Goal: Find specific page/section: Find specific page/section

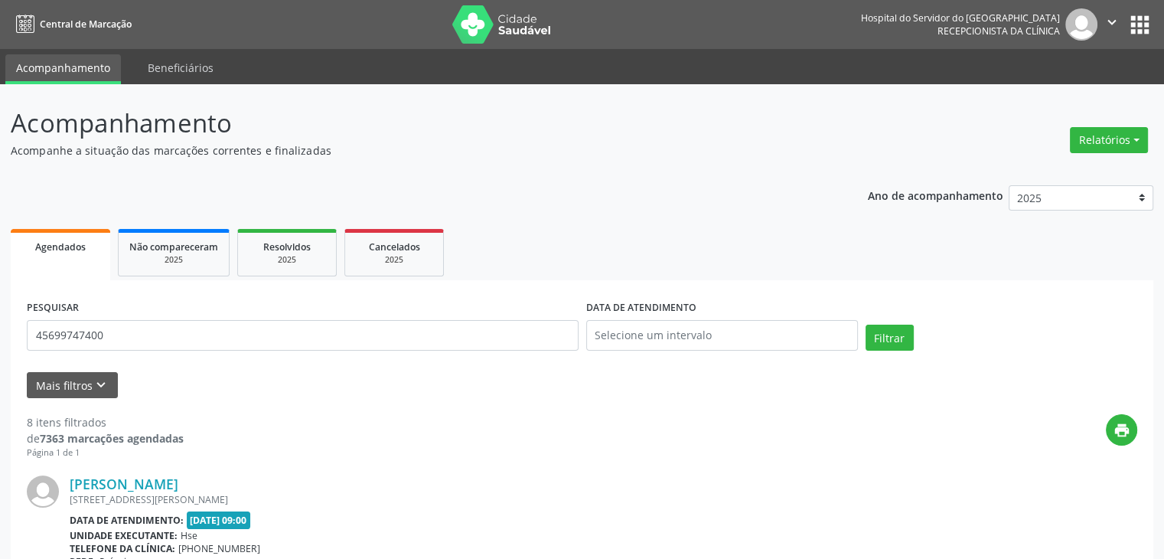
click at [866, 325] on button "Filtrar" at bounding box center [890, 338] width 48 height 26
click at [173, 481] on link "[PERSON_NAME] Leite de Sa" at bounding box center [161, 483] width 183 height 17
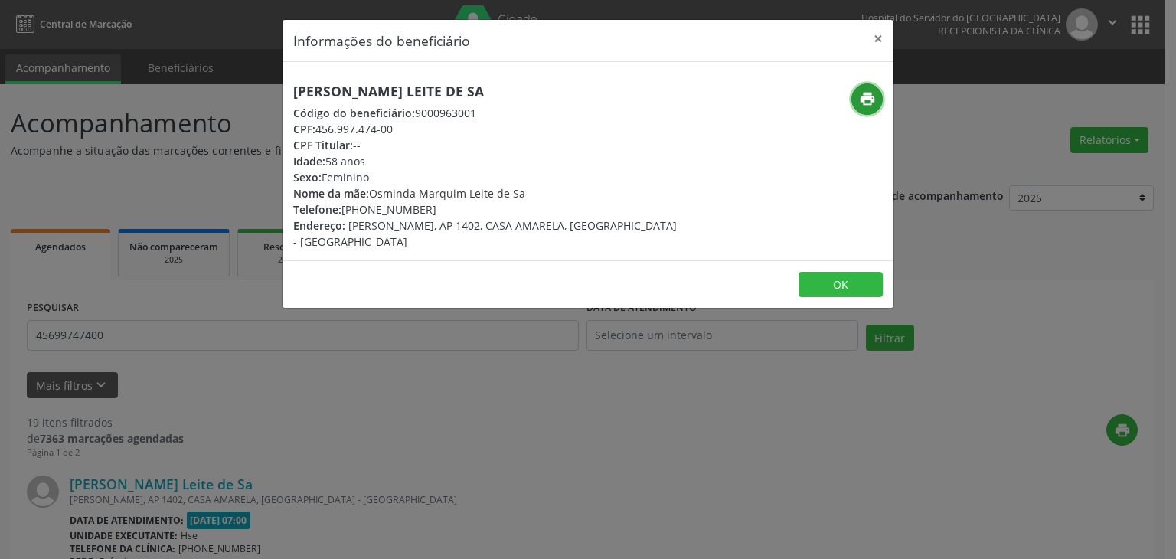
click at [870, 93] on icon "print" at bounding box center [867, 98] width 17 height 17
click at [882, 34] on button "×" at bounding box center [878, 39] width 31 height 38
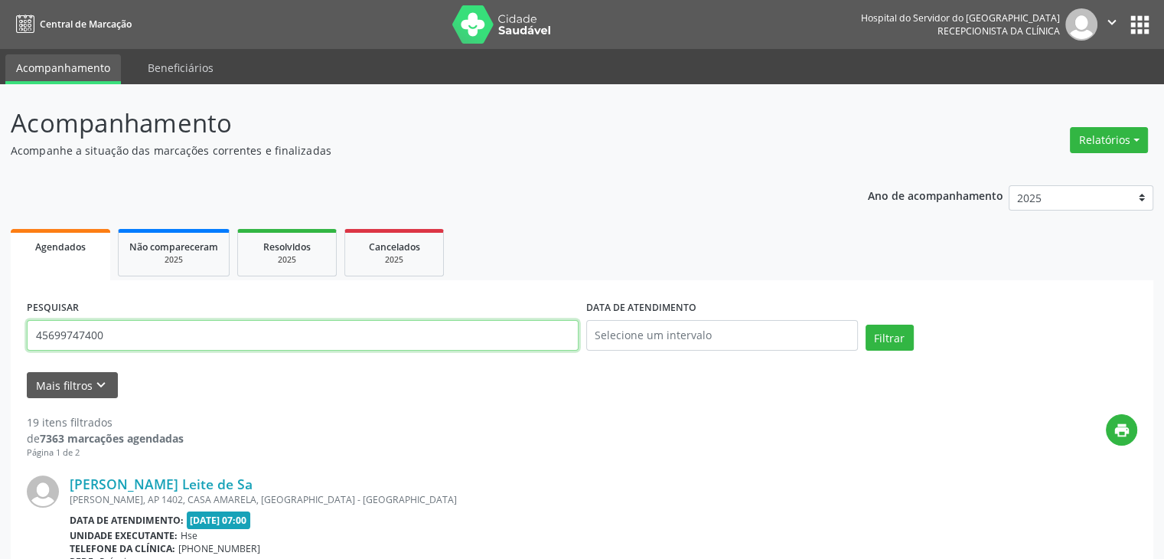
drag, startPoint x: 304, startPoint y: 325, endPoint x: 0, endPoint y: 350, distance: 304.9
type input "ITALA [PERSON_NAME]"
click at [866, 325] on button "Filtrar" at bounding box center [890, 338] width 48 height 26
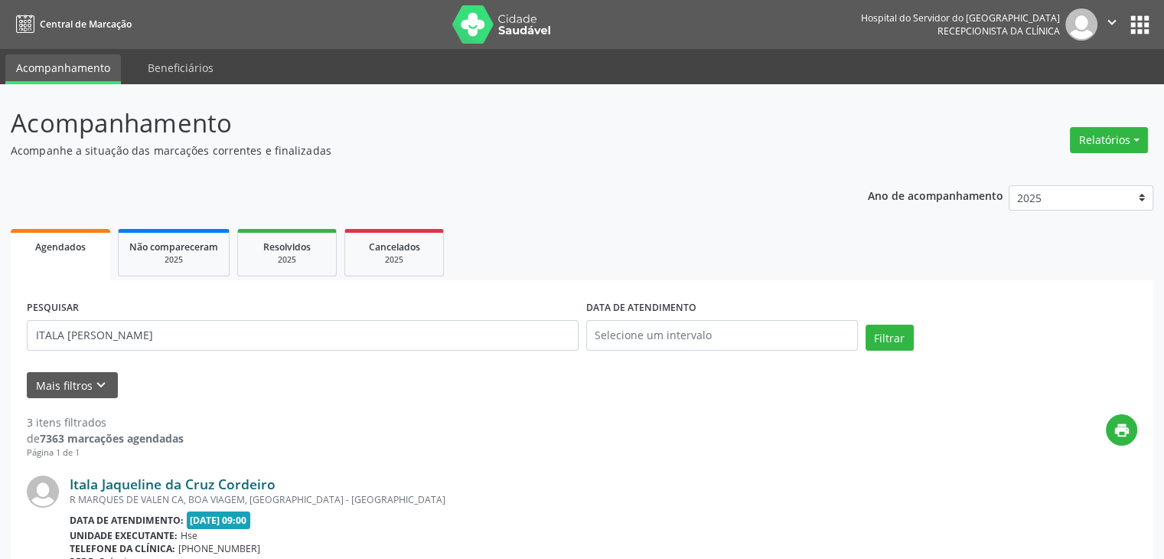
click at [148, 483] on link "Itala Jaqueline da Cruz Cordeiro" at bounding box center [173, 483] width 206 height 17
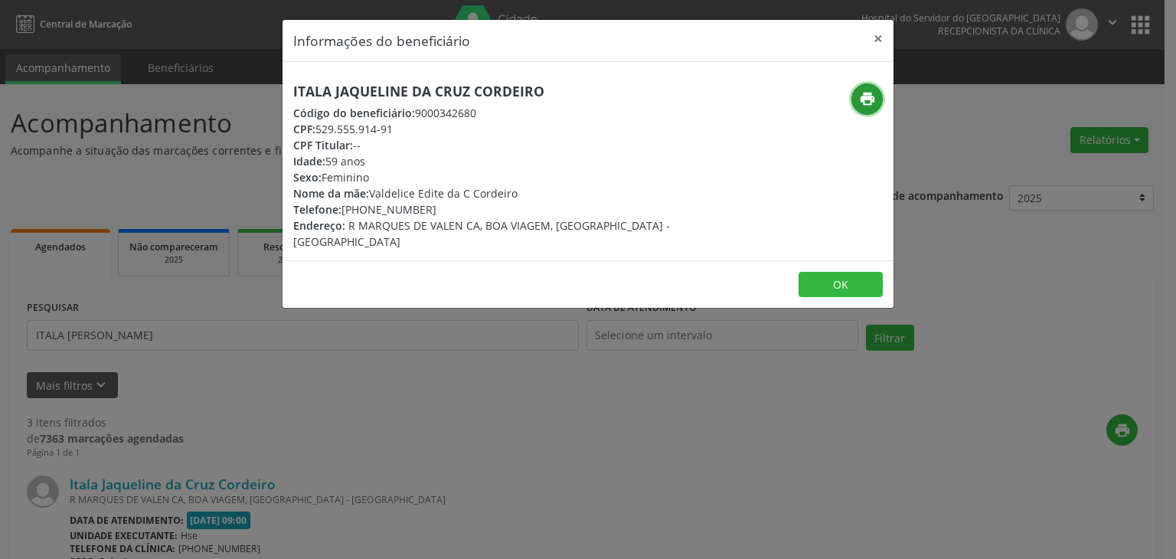
click at [863, 105] on icon "print" at bounding box center [867, 98] width 17 height 17
drag, startPoint x: 363, startPoint y: 209, endPoint x: 437, endPoint y: 207, distance: 74.3
click at [437, 207] on div "Telefone: [PHONE_NUMBER]" at bounding box center [486, 209] width 386 height 16
copy div "99534-6811"
drag, startPoint x: 315, startPoint y: 129, endPoint x: 401, endPoint y: 129, distance: 85.7
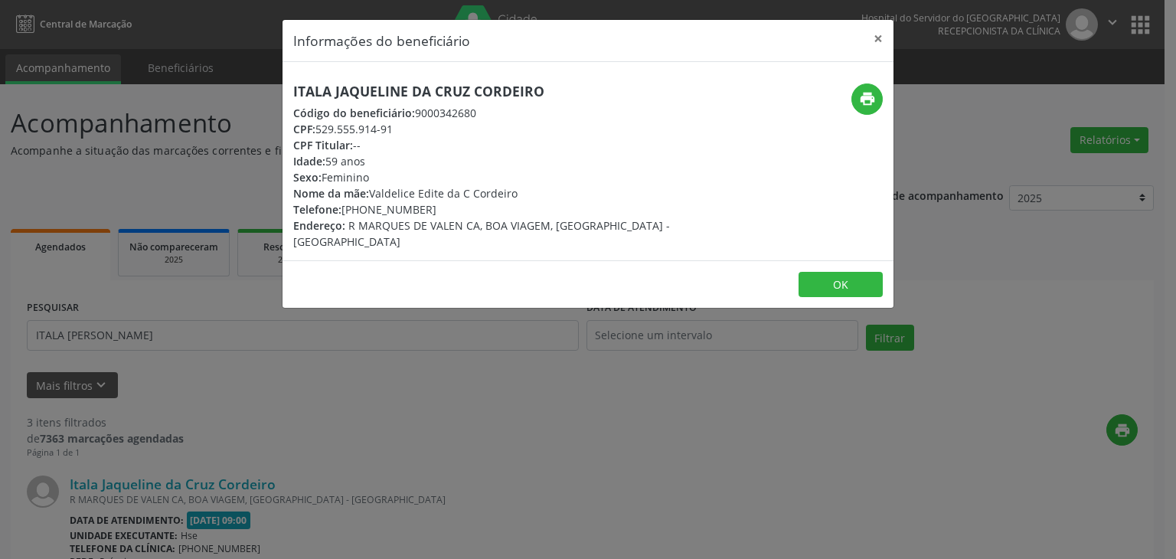
click at [401, 129] on div "CPF: 529.555.914-91" at bounding box center [486, 129] width 386 height 16
copy div "529.555.914-91"
